Goal: Task Accomplishment & Management: Use online tool/utility

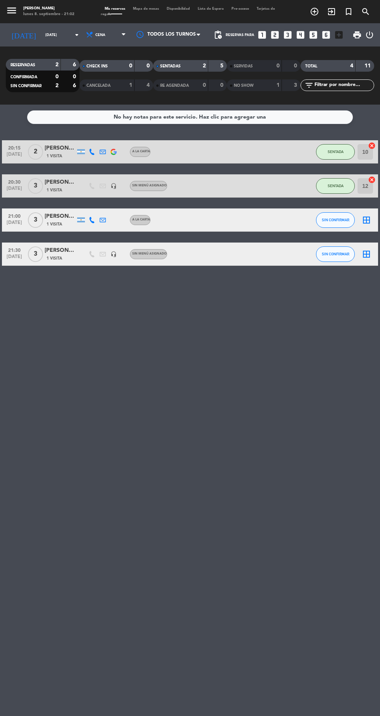
click at [201, 65] on div "2" at bounding box center [199, 66] width 16 height 9
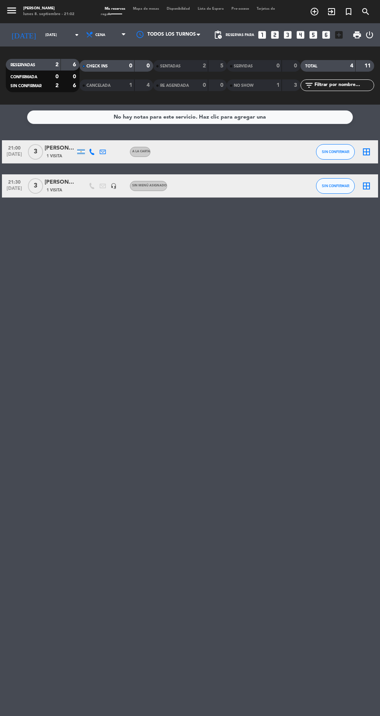
click at [375, 260] on div "No hay notas para este servicio. Haz clic para agregar una 21:00 [DATE] 3 [PERS…" at bounding box center [190, 411] width 380 height 612
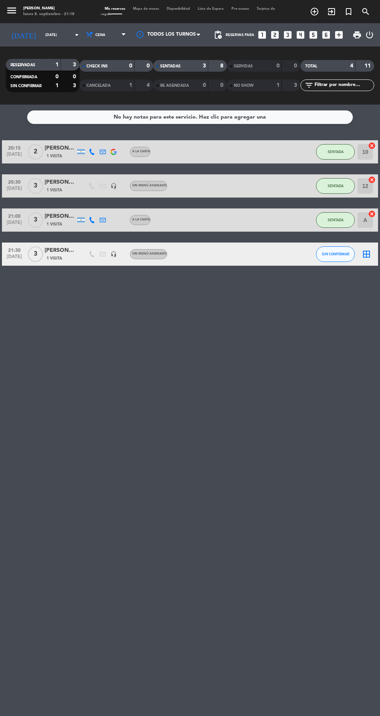
click at [209, 65] on div "SENTADAS 3 8" at bounding box center [190, 66] width 74 height 12
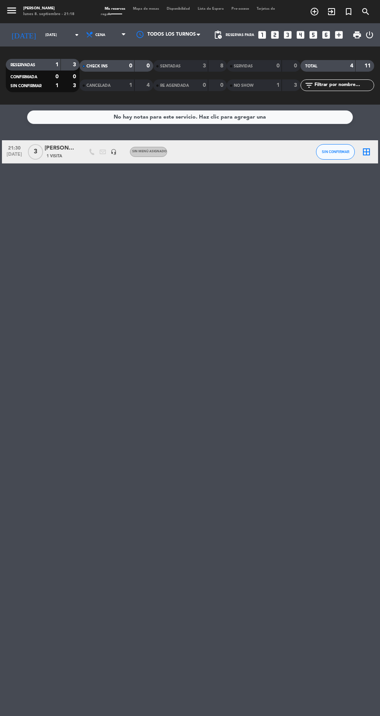
click at [375, 409] on div "No hay notas para este servicio. Haz clic para agregar una 21:30 sep. 8 3 Pablo…" at bounding box center [190, 411] width 380 height 612
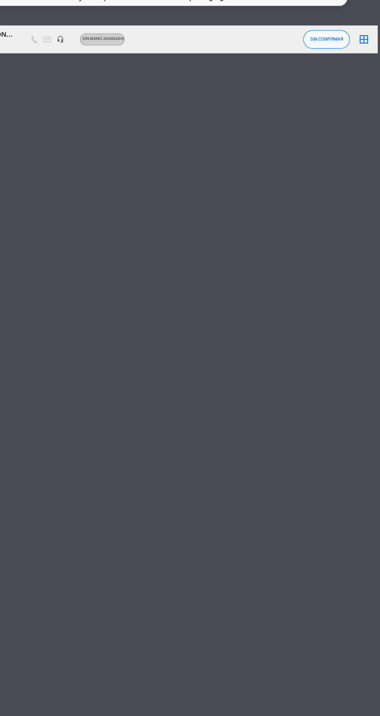
click at [374, 634] on div "No hay notas para este servicio. Haz clic para agregar una 21:30 sep. 8 3 Pablo…" at bounding box center [190, 411] width 380 height 612
